Goal: Navigation & Orientation: Find specific page/section

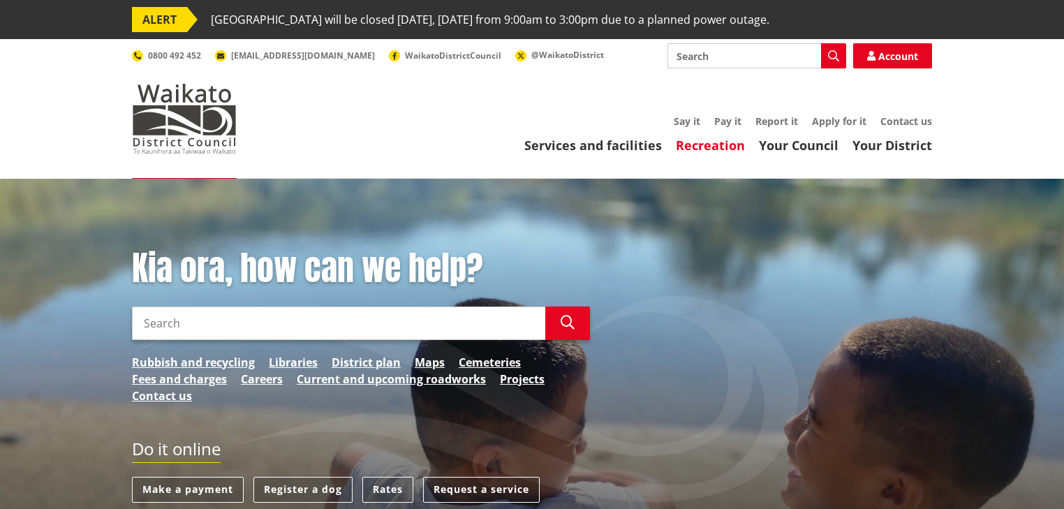
click at [715, 151] on link "Recreation" at bounding box center [710, 145] width 69 height 17
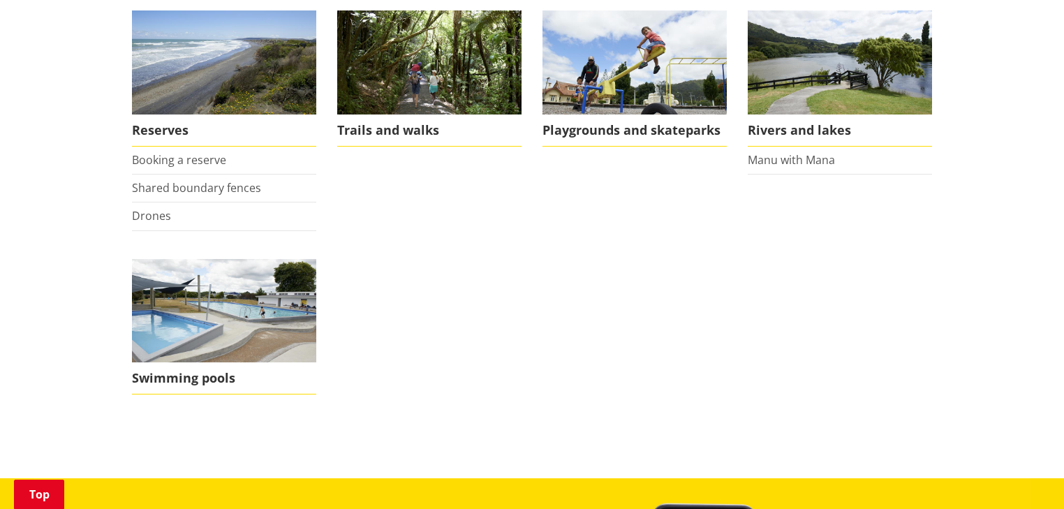
scroll to position [391, 0]
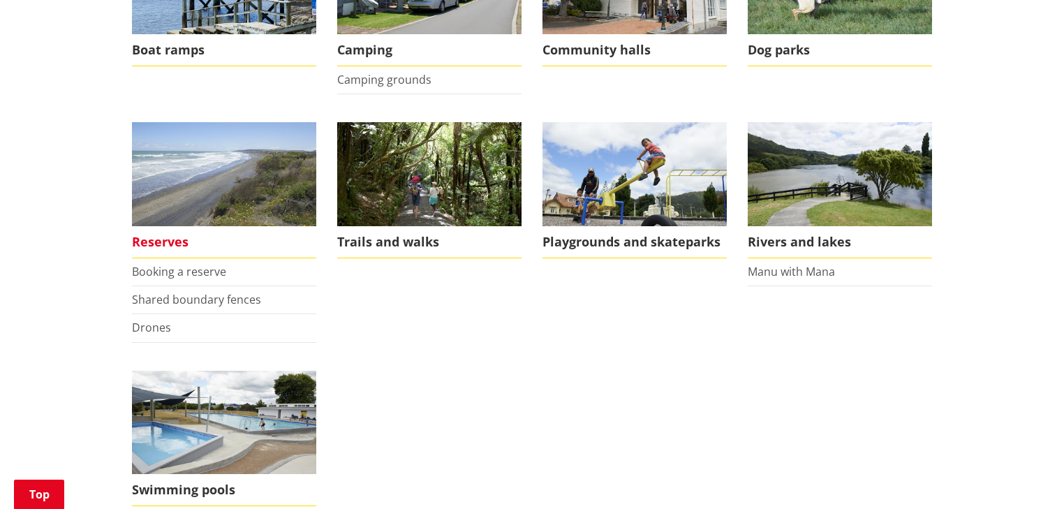
click at [221, 169] on img at bounding box center [224, 174] width 184 height 104
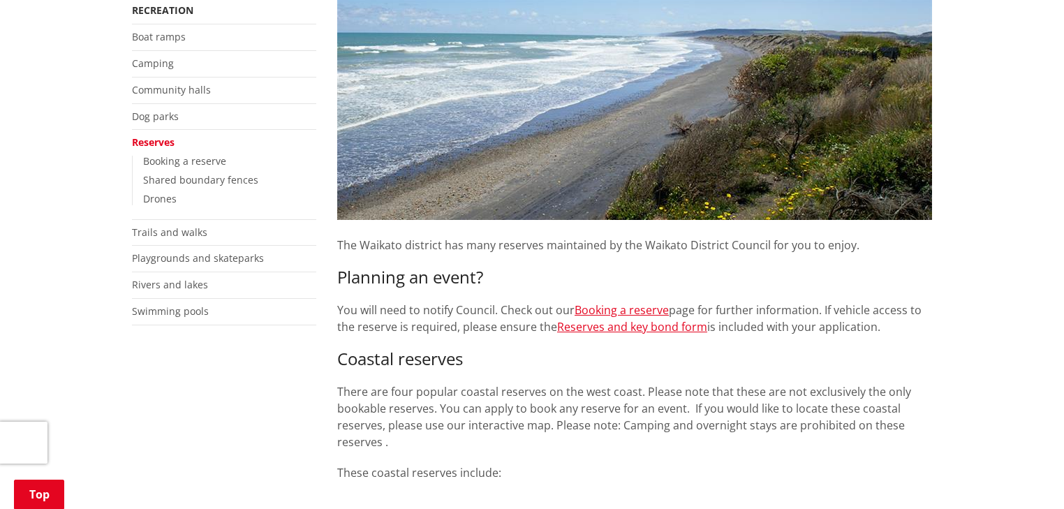
scroll to position [335, 0]
